Goal: Information Seeking & Learning: Learn about a topic

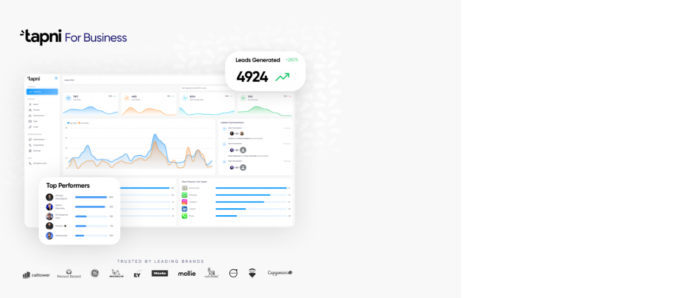
click at [335, 196] on div at bounding box center [230, 149] width 461 height 298
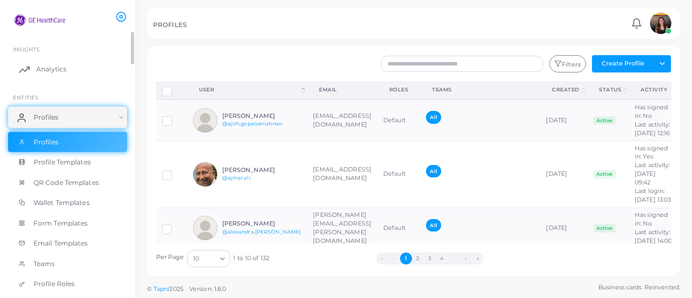
click at [45, 76] on link "Analytics" at bounding box center [67, 69] width 119 height 22
click at [115, 118] on link "Profiles" at bounding box center [67, 117] width 119 height 22
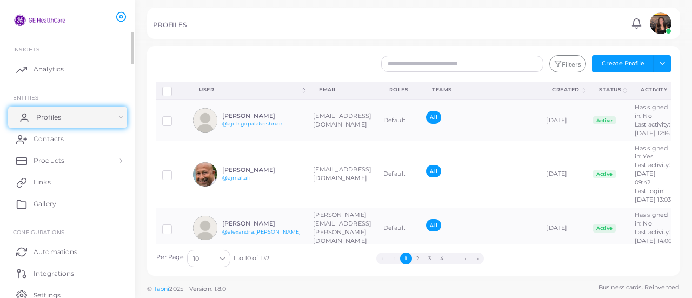
click at [121, 119] on link "Profiles" at bounding box center [67, 117] width 119 height 22
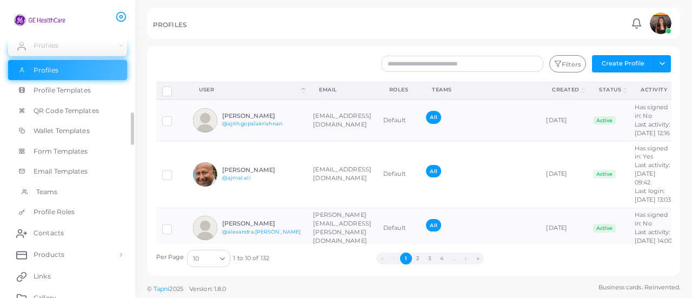
scroll to position [71, 0]
click at [92, 206] on link "Profile Roles" at bounding box center [67, 212] width 119 height 21
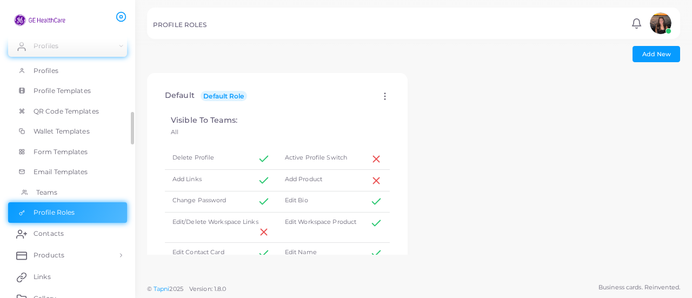
click at [77, 184] on link "Teams" at bounding box center [67, 192] width 119 height 21
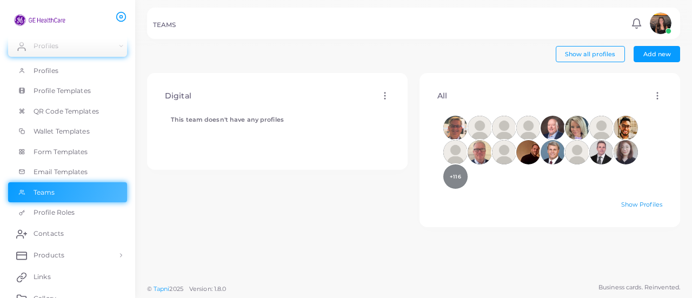
click at [623, 201] on link "Show Profiles" at bounding box center [641, 205] width 41 height 8
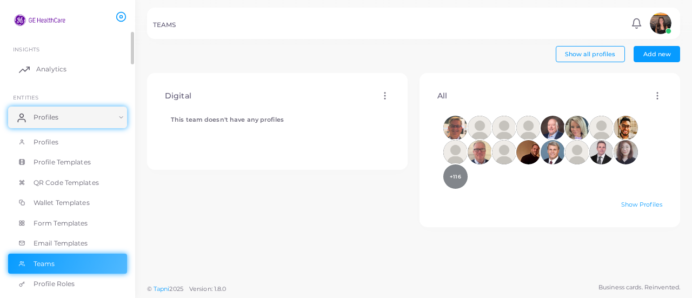
click at [49, 62] on link "Analytics" at bounding box center [67, 69] width 119 height 22
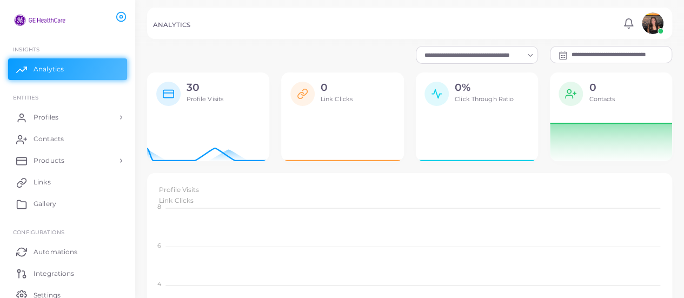
scroll to position [9, 9]
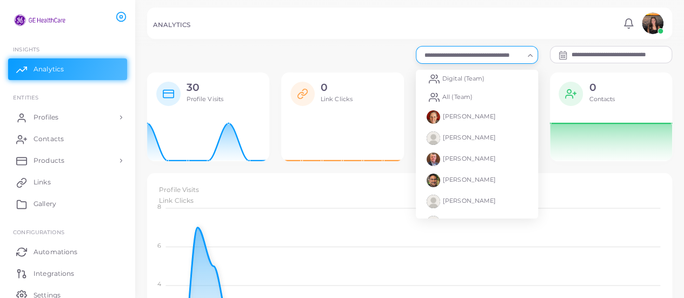
click at [477, 52] on input "Search for option" at bounding box center [472, 55] width 103 height 12
click at [463, 98] on span "All (Team)" at bounding box center [457, 97] width 30 height 8
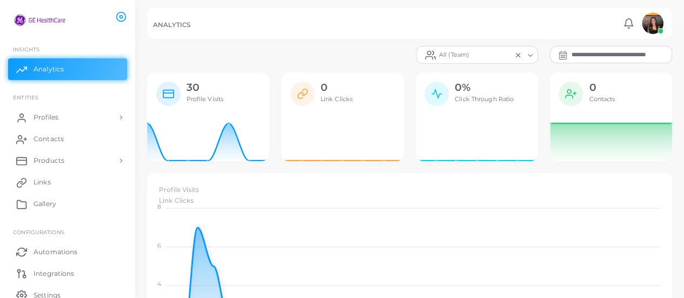
click at [493, 57] on input "Search for option" at bounding box center [491, 55] width 39 height 12
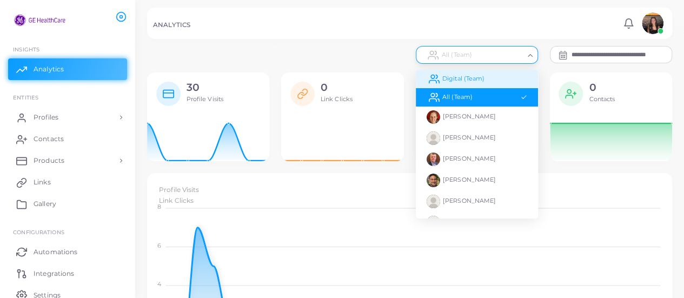
click at [485, 83] on li "Digital (Team)" at bounding box center [477, 79] width 122 height 18
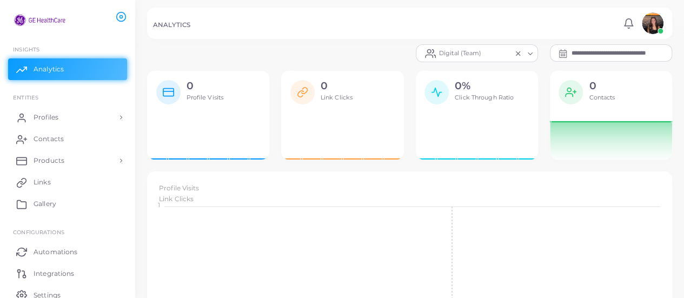
scroll to position [0, 0]
click at [650, 26] on img at bounding box center [653, 23] width 22 height 22
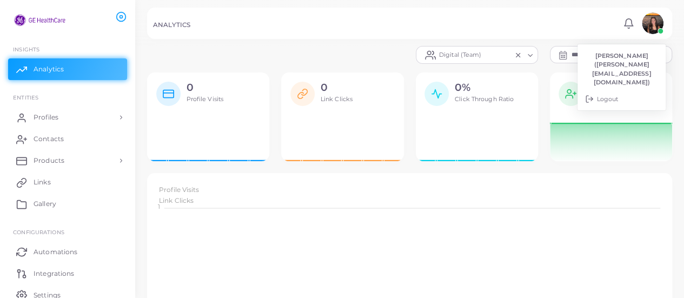
click at [551, 20] on div "ANALYTICS Notifications 0 New Mark All As Read [PERSON_NAME] ([PERSON_NAME][EMA…" at bounding box center [409, 23] width 525 height 31
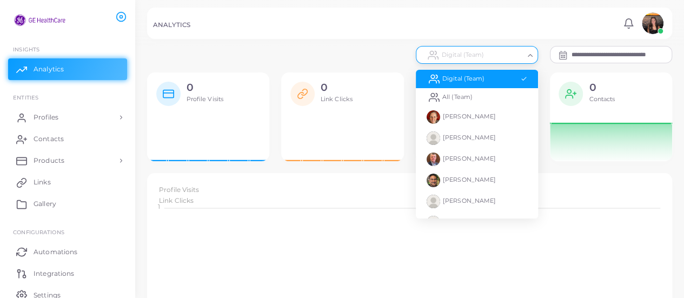
click at [450, 53] on div "Digital (Team)" at bounding box center [471, 54] width 105 height 14
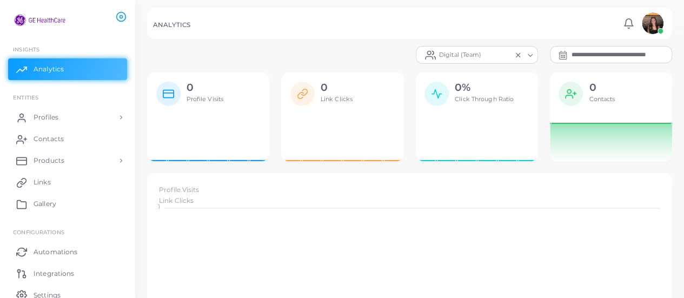
click at [329, 45] on div at bounding box center [342, 23] width 684 height 46
click at [481, 48] on div "Digital (Team)" at bounding box center [465, 54] width 93 height 14
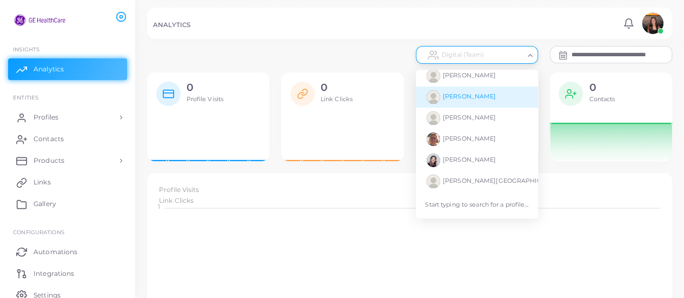
click at [339, 42] on div at bounding box center [342, 23] width 684 height 46
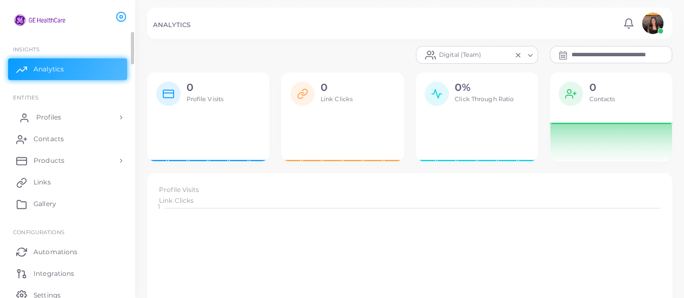
click at [75, 119] on link "Profiles" at bounding box center [67, 117] width 119 height 22
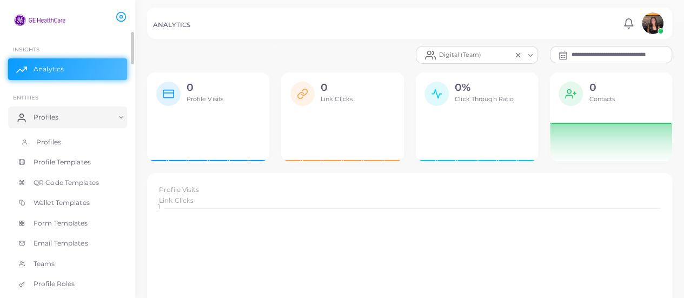
click at [74, 139] on link "Profiles" at bounding box center [67, 142] width 119 height 21
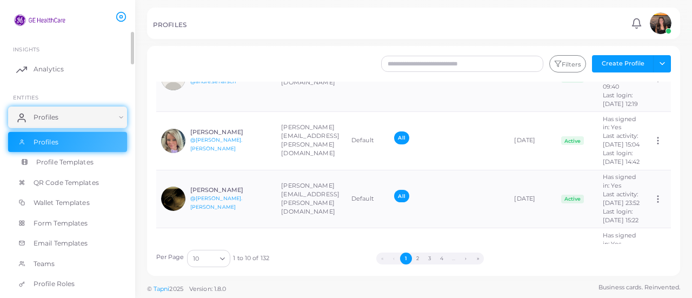
click at [98, 157] on link "Profile Templates" at bounding box center [67, 162] width 119 height 21
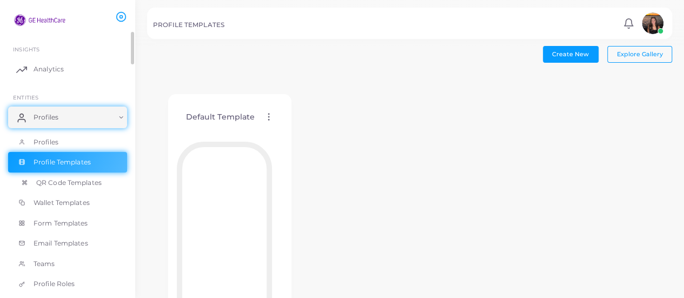
click at [101, 178] on span "QR Code Templates" at bounding box center [68, 183] width 65 height 10
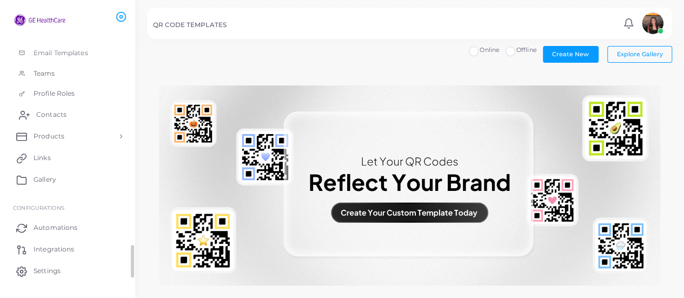
click at [61, 117] on span "Contacts" at bounding box center [51, 115] width 30 height 10
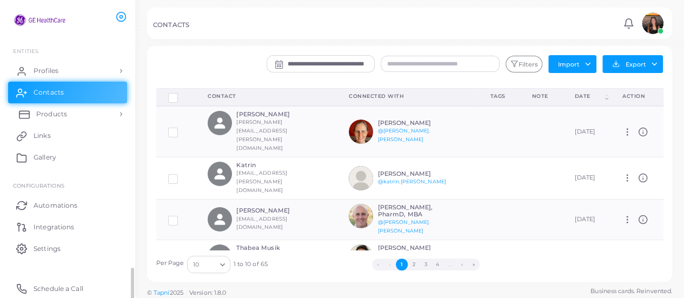
click at [58, 116] on span "Products" at bounding box center [51, 114] width 31 height 10
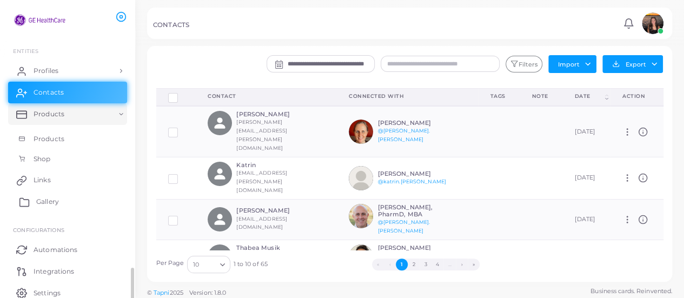
click at [56, 197] on span "Gallery" at bounding box center [47, 202] width 23 height 10
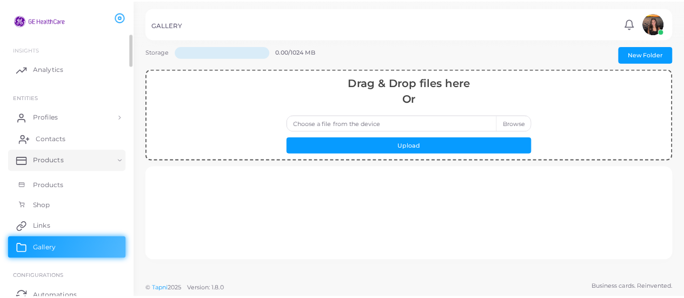
scroll to position [1, 0]
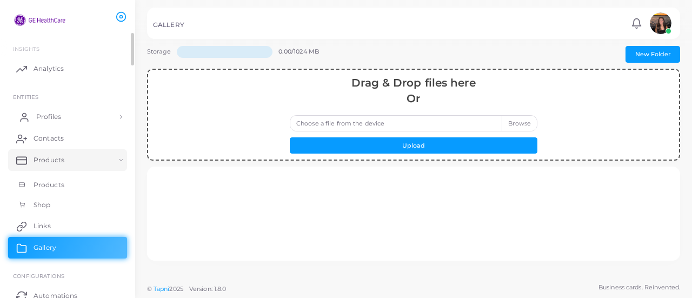
click at [62, 118] on link "Profiles" at bounding box center [67, 117] width 119 height 22
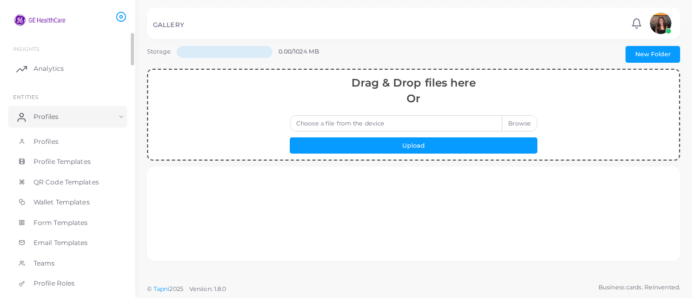
click at [38, 81] on ul "INSIGHTS Analytics ENTITIES Profiles Profiles Profile Templates QR Code Templat…" at bounding box center [67, 273] width 135 height 484
click at [30, 66] on link "Analytics" at bounding box center [67, 69] width 119 height 22
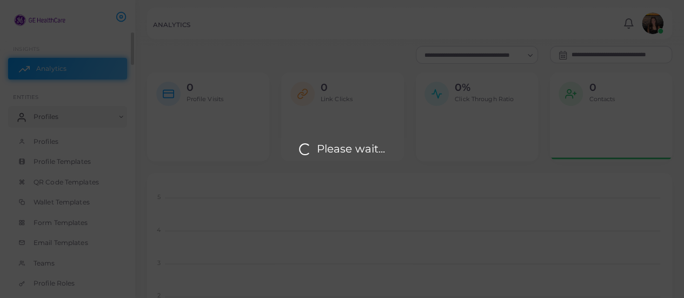
scroll to position [9, 9]
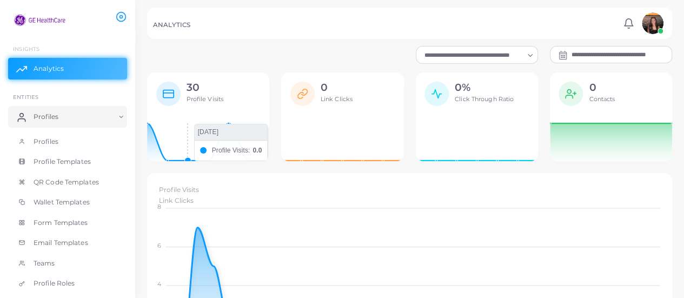
click at [191, 125] on icon at bounding box center [208, 139] width 122 height 43
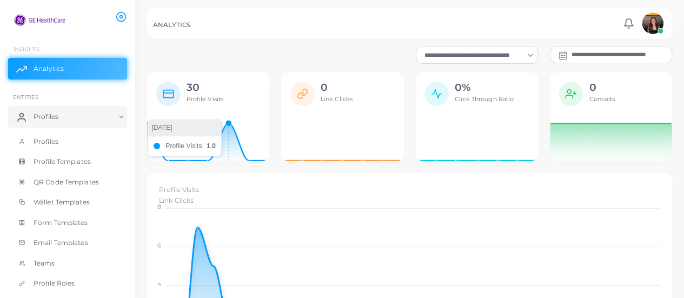
click at [222, 145] on icon at bounding box center [208, 139] width 122 height 43
click at [198, 94] on div "30 Profile Visits" at bounding box center [204, 97] width 37 height 30
click at [173, 97] on icon at bounding box center [168, 93] width 11 height 11
click at [195, 86] on h2 "30" at bounding box center [204, 88] width 37 height 12
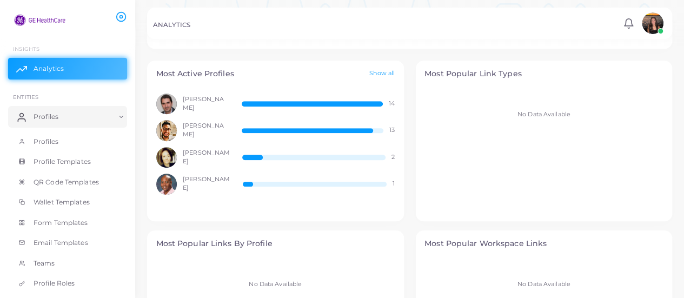
scroll to position [338, 0]
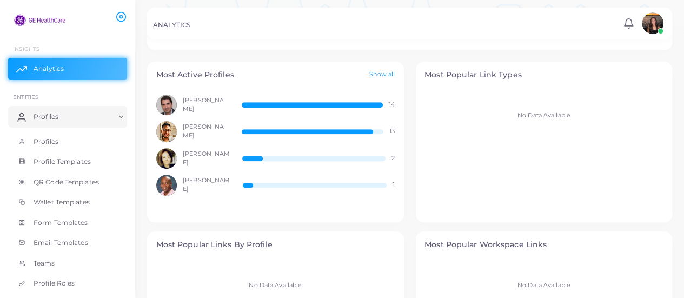
click at [375, 74] on link "Show all" at bounding box center [381, 74] width 25 height 9
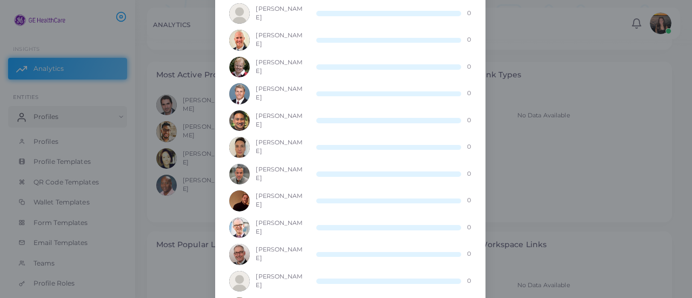
scroll to position [0, 0]
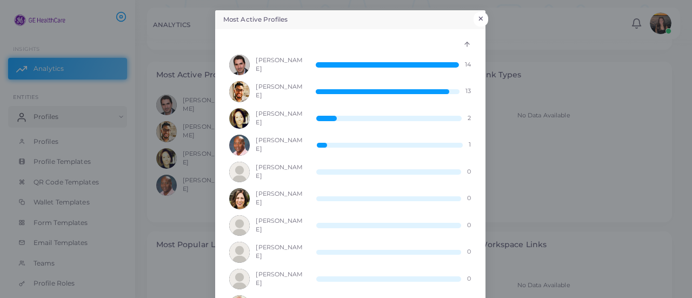
click at [479, 18] on button "×" at bounding box center [480, 19] width 15 height 14
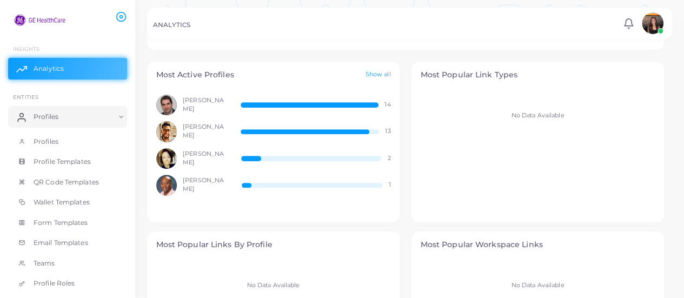
scroll to position [9, 9]
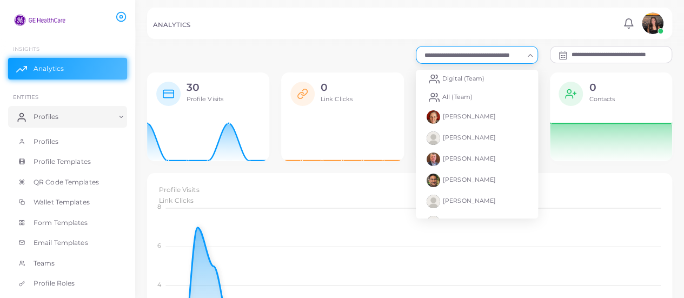
click at [461, 50] on input "Search for option" at bounding box center [472, 55] width 103 height 12
click at [454, 95] on span "All (Team)" at bounding box center [457, 97] width 30 height 8
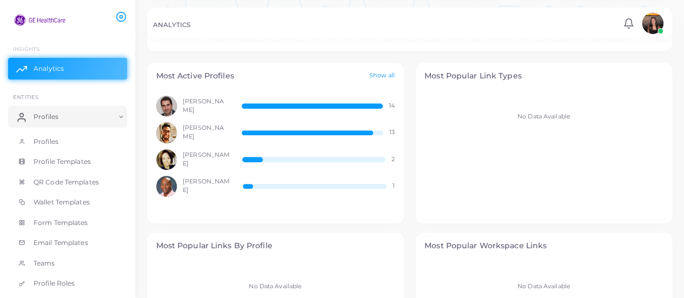
click at [385, 73] on link "Show all" at bounding box center [381, 75] width 25 height 9
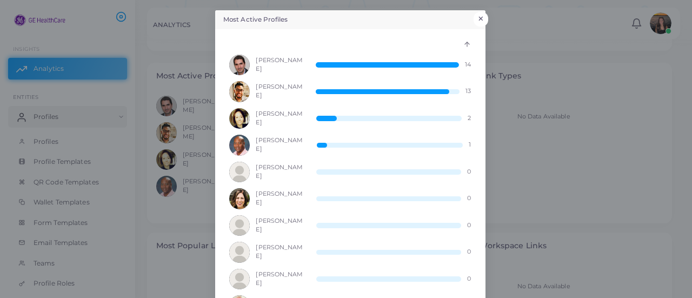
click at [477, 17] on button "×" at bounding box center [480, 19] width 15 height 14
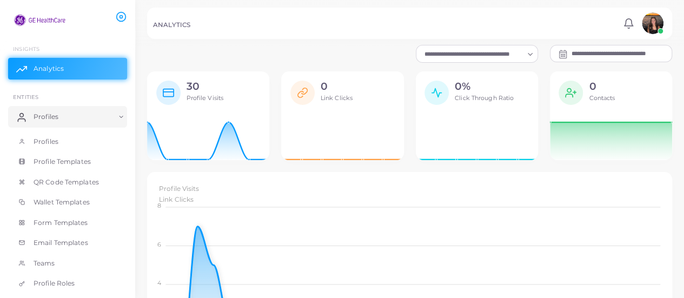
click at [295, 188] on div "Profile Visits Link Clicks" at bounding box center [409, 194] width 507 height 23
click at [600, 48] on input "**********" at bounding box center [621, 54] width 100 height 16
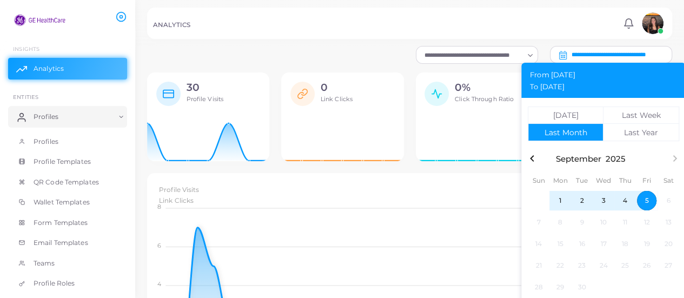
click at [533, 163] on icon "button" at bounding box center [531, 158] width 13 height 13
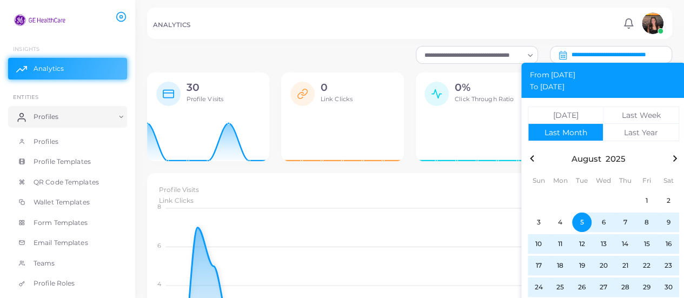
click at [532, 163] on icon "button" at bounding box center [531, 158] width 13 height 13
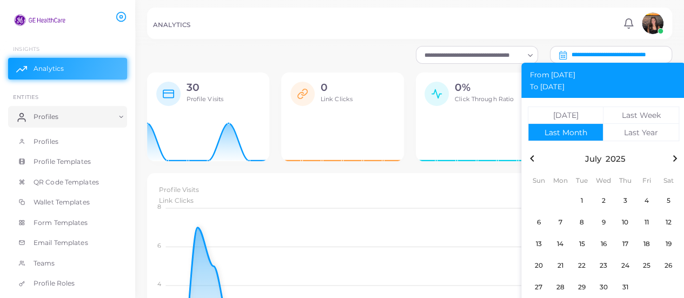
click at [533, 163] on icon "button" at bounding box center [531, 158] width 13 height 13
click at [532, 163] on icon "button" at bounding box center [531, 158] width 13 height 13
click at [533, 163] on icon "button" at bounding box center [531, 158] width 13 height 13
click at [532, 163] on icon "button" at bounding box center [531, 158] width 13 height 13
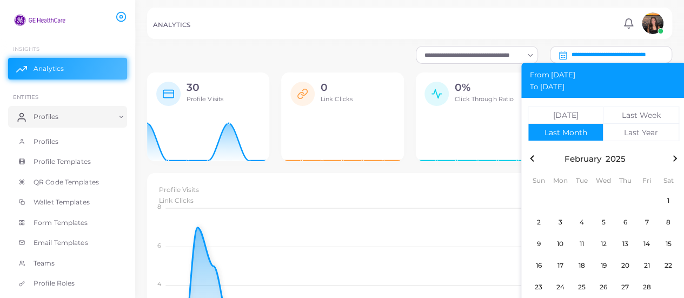
click at [533, 163] on icon "button" at bounding box center [531, 158] width 13 height 13
click at [532, 163] on icon "button" at bounding box center [531, 158] width 13 height 13
click at [533, 163] on icon "button" at bounding box center [531, 158] width 13 height 13
click at [532, 163] on icon "button" at bounding box center [531, 158] width 13 height 13
click at [533, 163] on icon "button" at bounding box center [531, 158] width 13 height 13
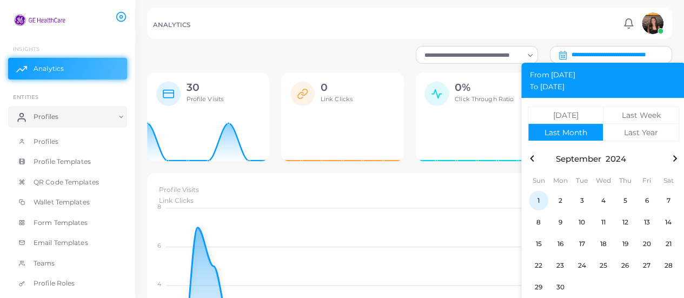
click at [543, 209] on span "1" at bounding box center [538, 200] width 19 height 19
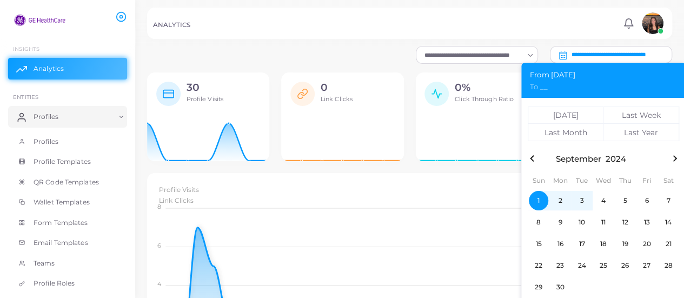
click at [678, 158] on icon "button" at bounding box center [674, 158] width 13 height 13
click at [679, 158] on icon "button" at bounding box center [674, 158] width 13 height 13
click at [678, 158] on icon "button" at bounding box center [674, 158] width 13 height 13
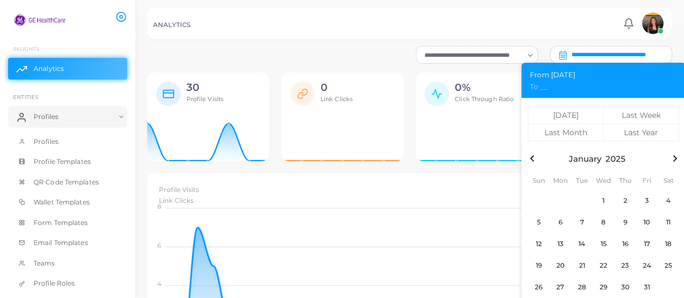
click at [678, 158] on icon "button" at bounding box center [674, 158] width 13 height 13
click at [679, 158] on icon "button" at bounding box center [674, 158] width 13 height 13
click at [678, 158] on icon "button" at bounding box center [674, 158] width 13 height 13
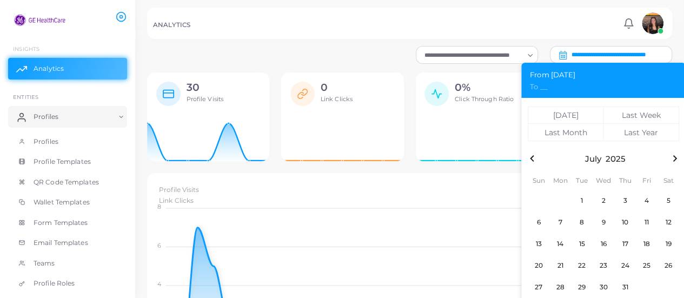
click at [678, 158] on icon "button" at bounding box center [674, 158] width 13 height 13
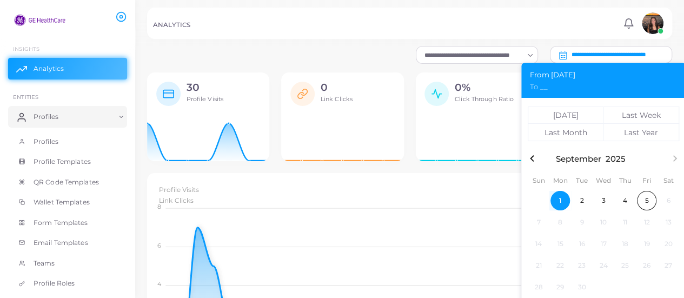
click at [562, 199] on span "1" at bounding box center [559, 200] width 19 height 19
type input "**********"
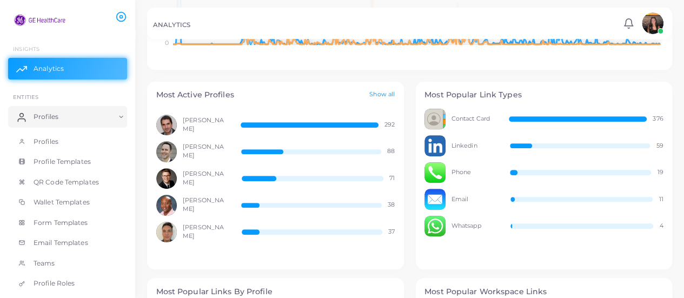
click at [383, 94] on link "Show all" at bounding box center [381, 94] width 25 height 9
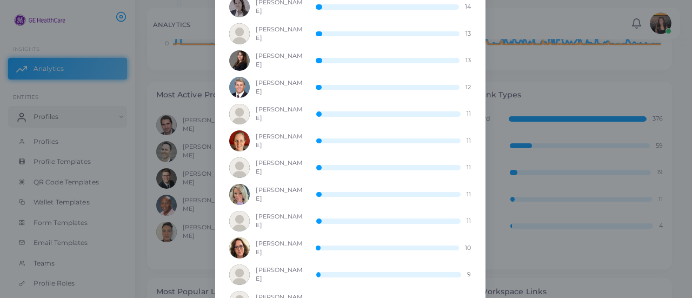
scroll to position [83, 0]
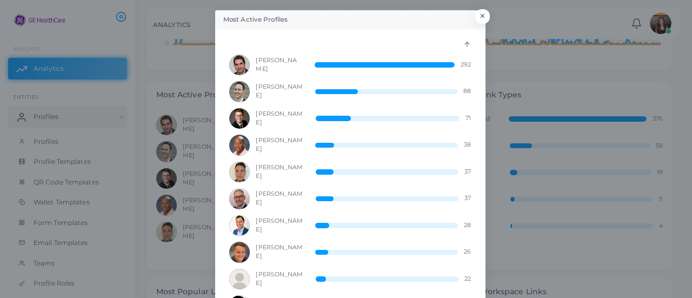
click at [519, 74] on div "Most Active Profiles × [PERSON_NAME] 292 [PERSON_NAME] 88 [PERSON_NAME] 71 [PER…" at bounding box center [346, 149] width 692 height 298
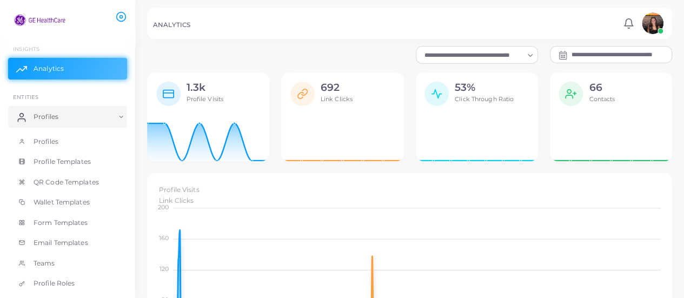
click at [309, 119] on icon at bounding box center [342, 139] width 122 height 43
click at [439, 94] on polyline at bounding box center [437, 93] width 10 height 9
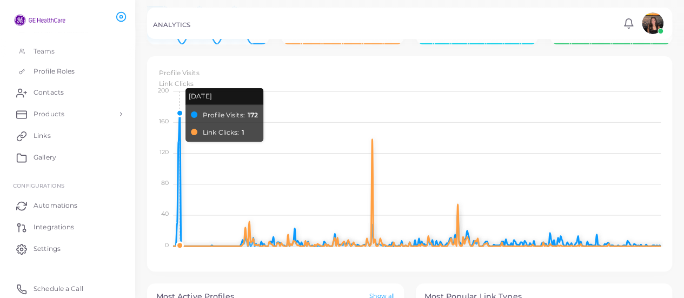
scroll to position [0, 0]
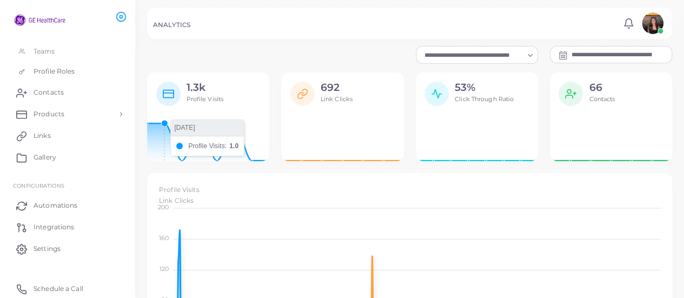
click at [172, 149] on icon at bounding box center [208, 139] width 122 height 43
click at [169, 90] on icon at bounding box center [168, 93] width 11 height 11
click at [198, 100] on span "Profile Visits" at bounding box center [204, 99] width 37 height 8
click at [195, 79] on div "1.3k Profile Visits" at bounding box center [208, 91] width 122 height 39
click at [646, 30] on img at bounding box center [653, 23] width 22 height 22
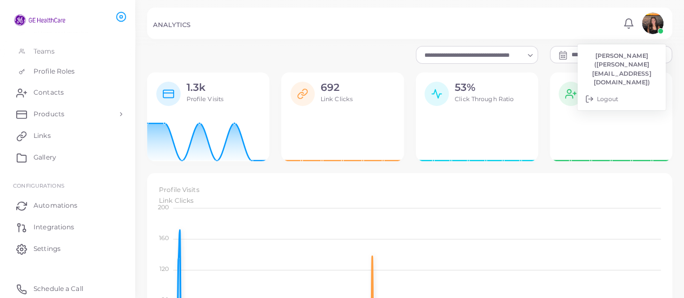
click at [560, 18] on div "ANALYTICS Notifications 0 New Mark All As Read [PERSON_NAME] ([PERSON_NAME][EMA…" at bounding box center [409, 23] width 525 height 31
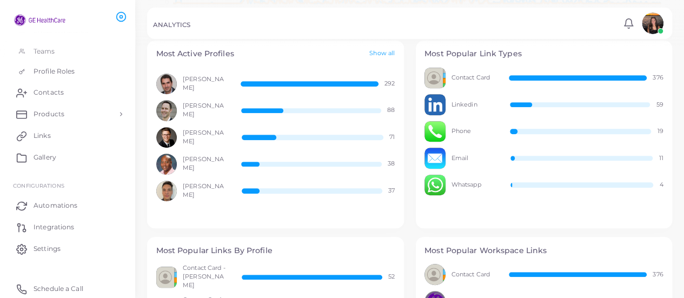
scroll to position [359, 0]
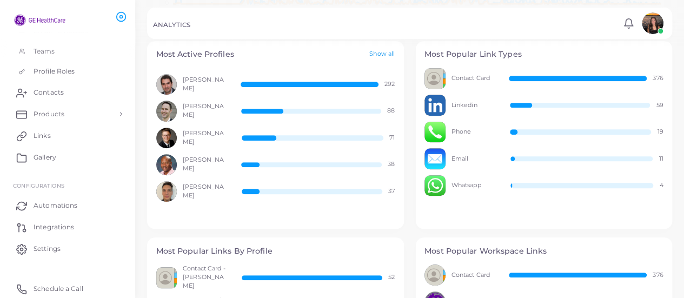
click at [387, 50] on link "Show all" at bounding box center [381, 54] width 25 height 9
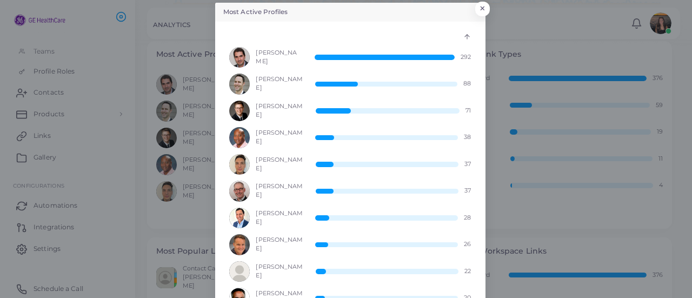
scroll to position [8, 0]
click at [477, 12] on button "×" at bounding box center [480, 11] width 15 height 14
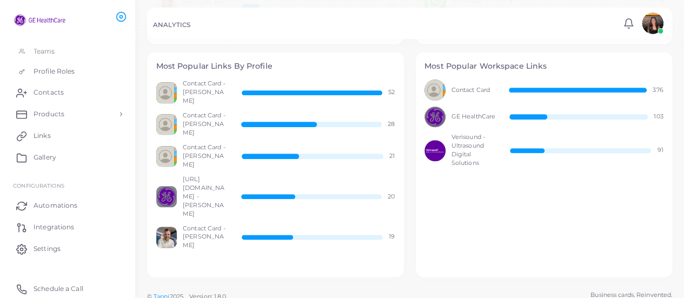
scroll to position [0, 0]
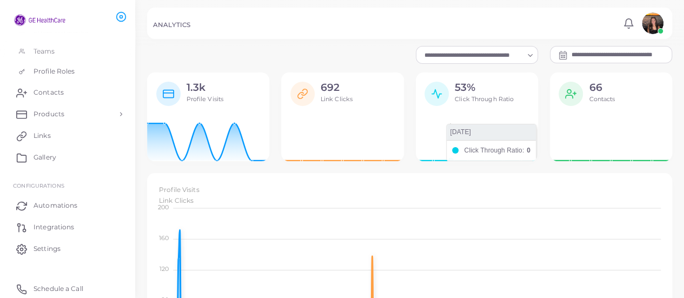
click at [454, 160] on icon at bounding box center [477, 139] width 122 height 43
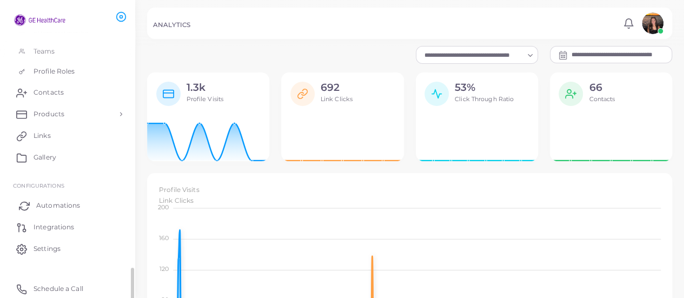
scroll to position [211, 0]
click at [61, 247] on span "Settings" at bounding box center [49, 250] width 27 height 10
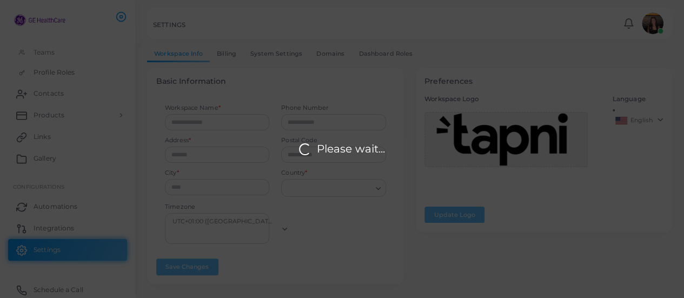
type input "**********"
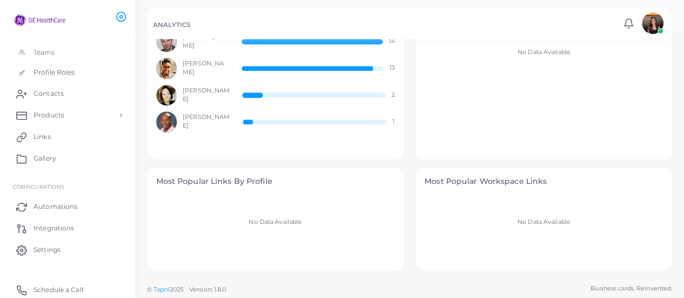
scroll to position [401, 0]
